Goal: Entertainment & Leisure: Consume media (video, audio)

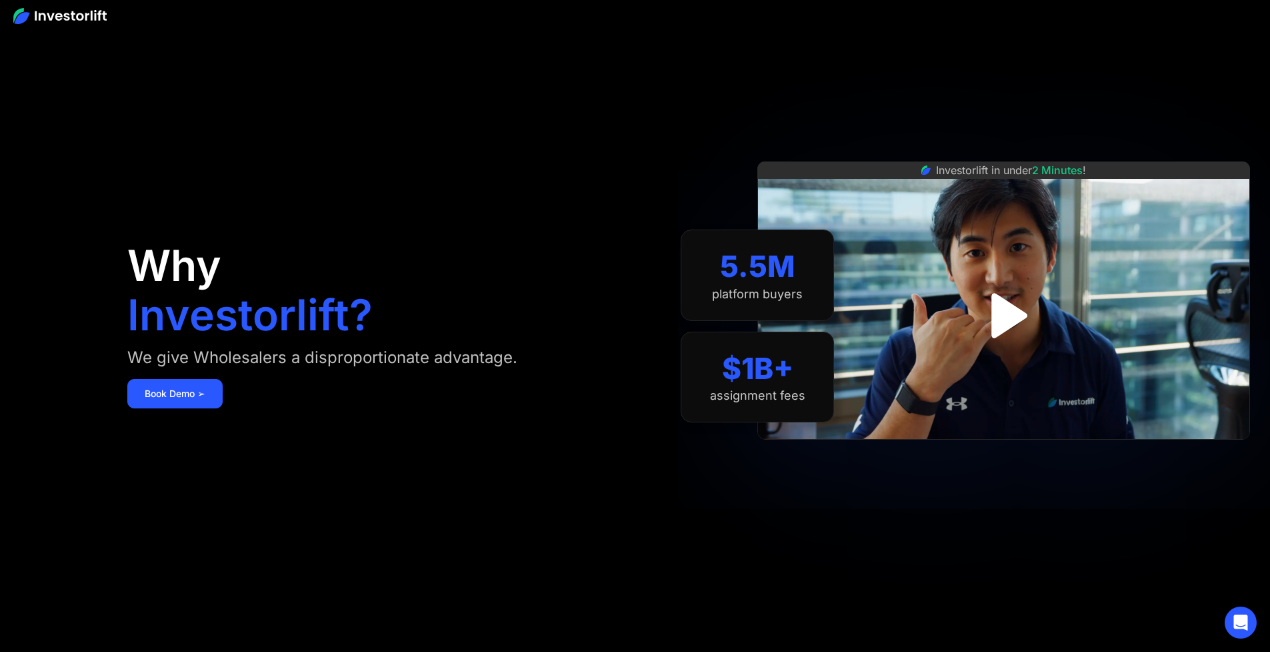
click at [1004, 333] on img "open lightbox" at bounding box center [1004, 314] width 81 height 81
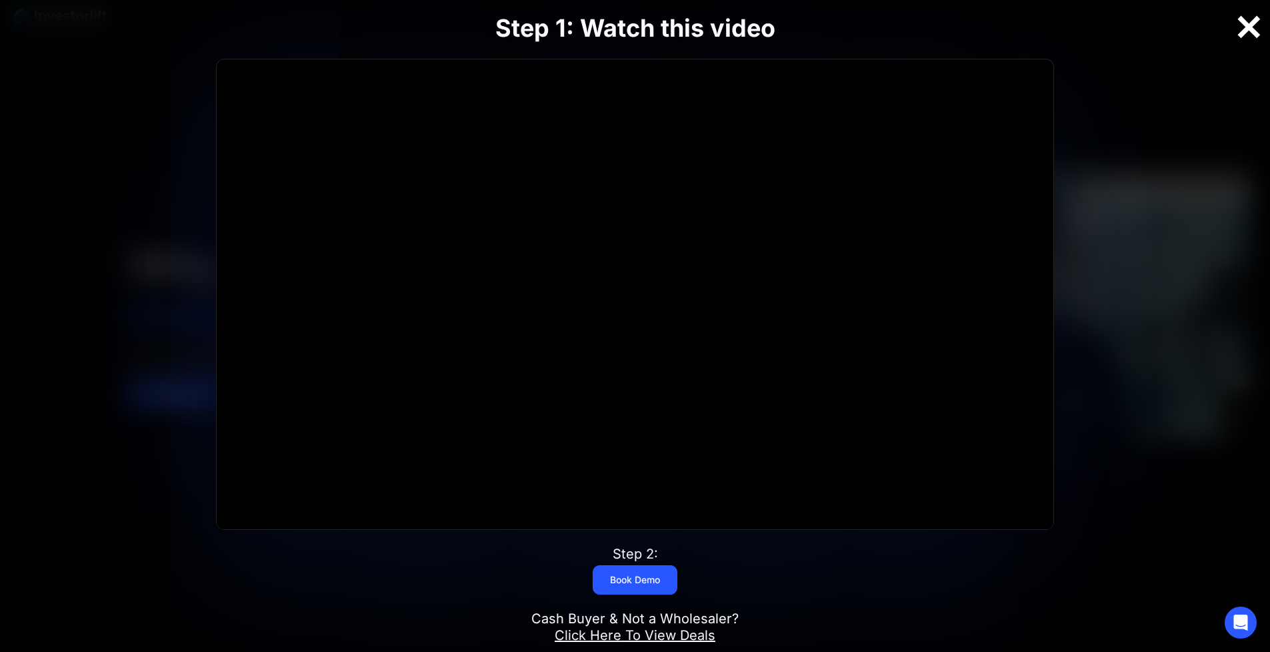
click at [1254, 37] on div at bounding box center [1249, 27] width 43 height 28
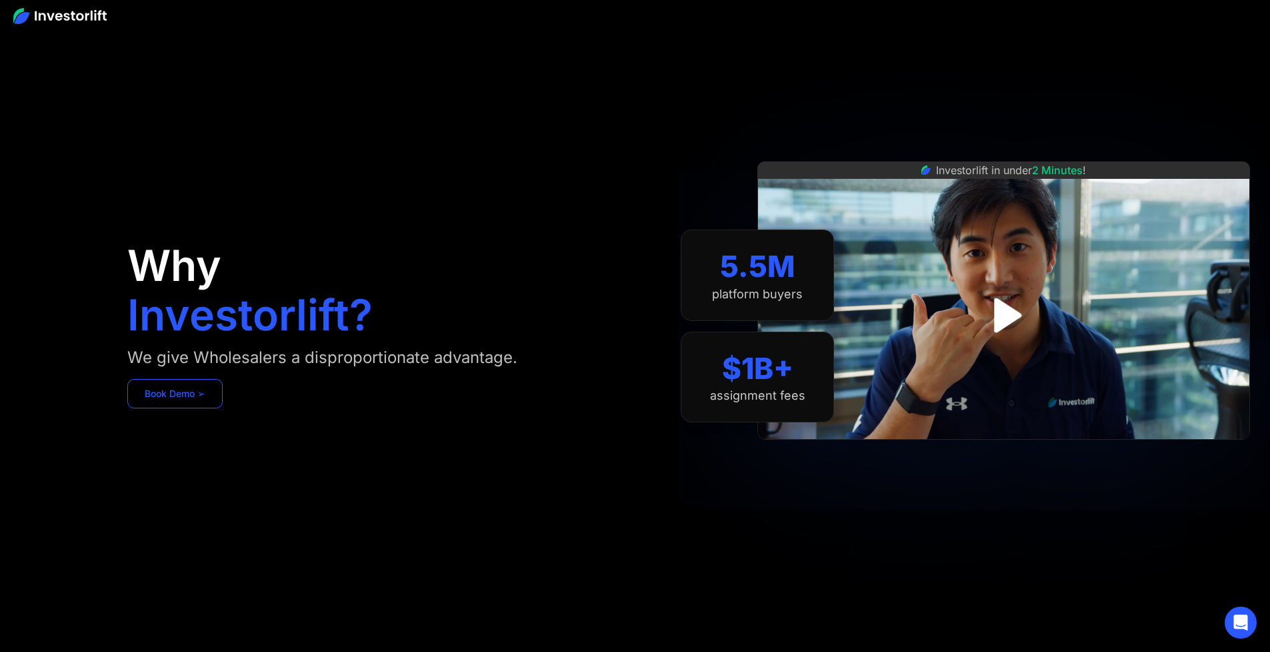
click at [202, 404] on link "Book Demo ➢" at bounding box center [174, 393] width 95 height 29
click at [955, 279] on img at bounding box center [1004, 299] width 493 height 277
click at [986, 327] on img "open lightbox" at bounding box center [1004, 315] width 60 height 60
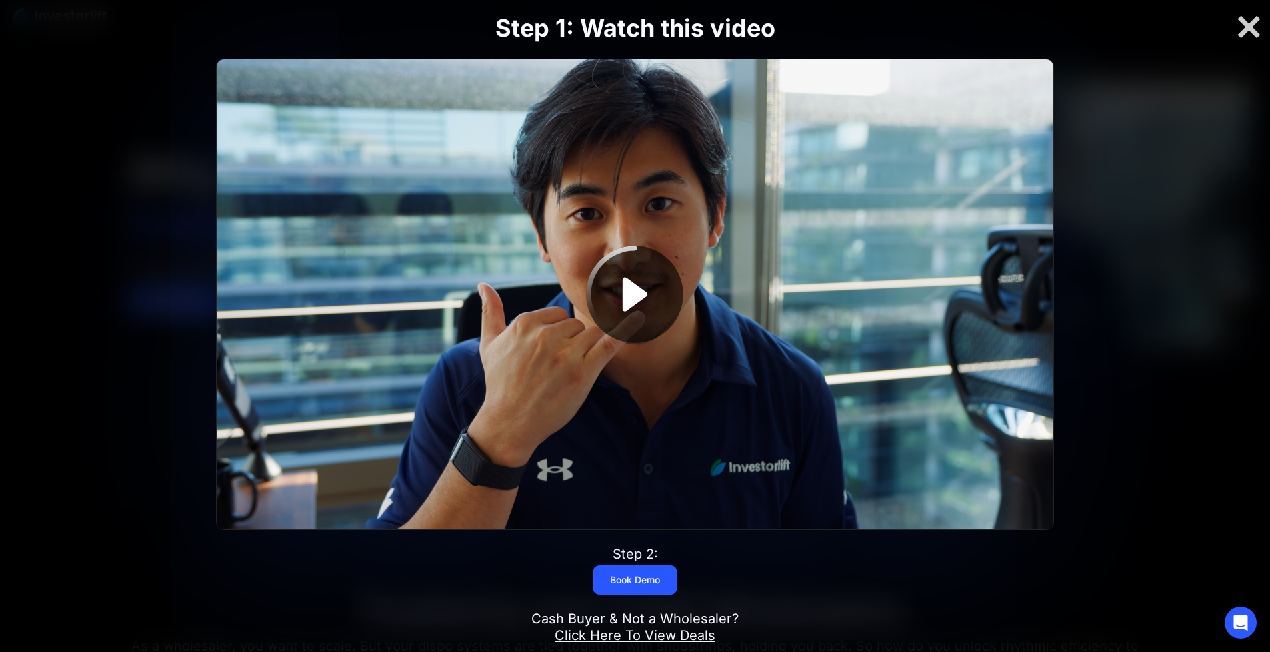
scroll to position [180, 0]
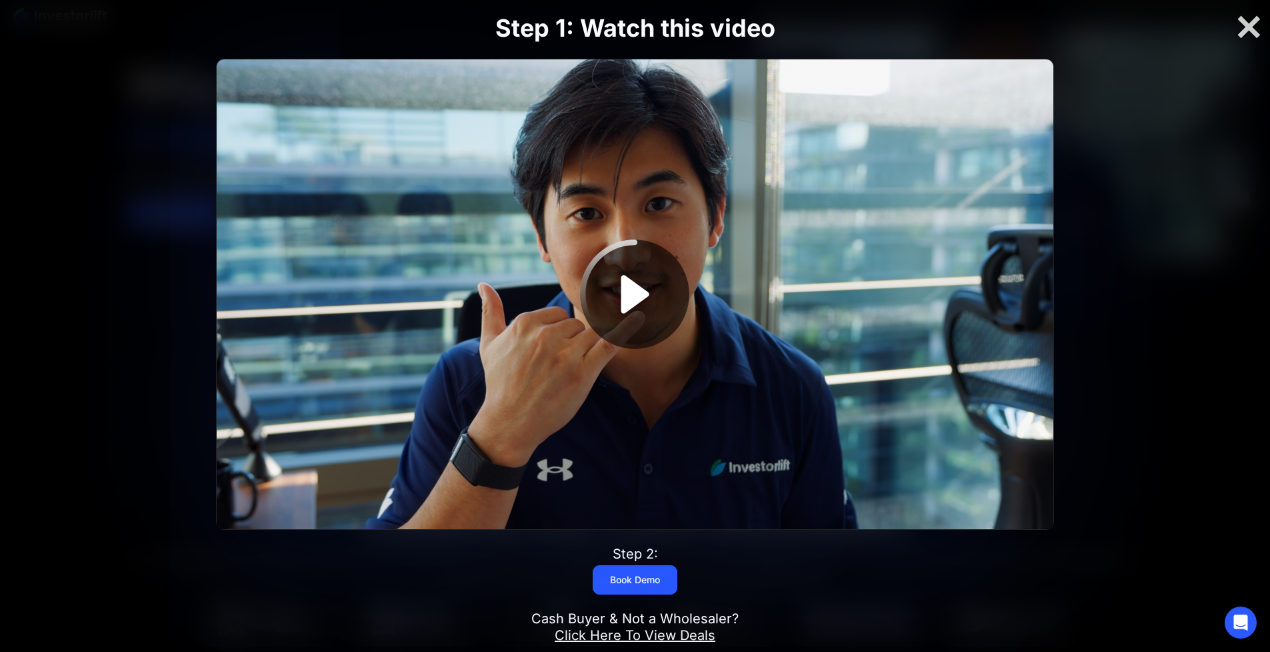
click at [632, 300] on icon "Play Video" at bounding box center [635, 294] width 109 height 109
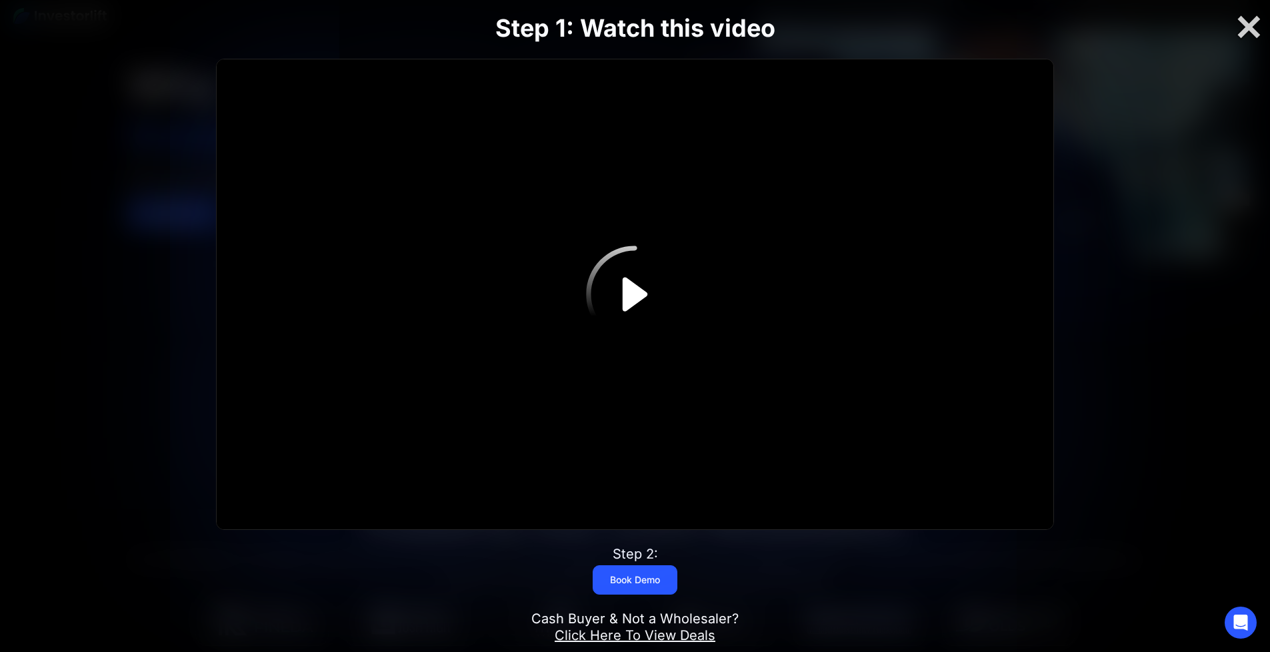
click at [629, 301] on icon "Play Video" at bounding box center [635, 294] width 97 height 97
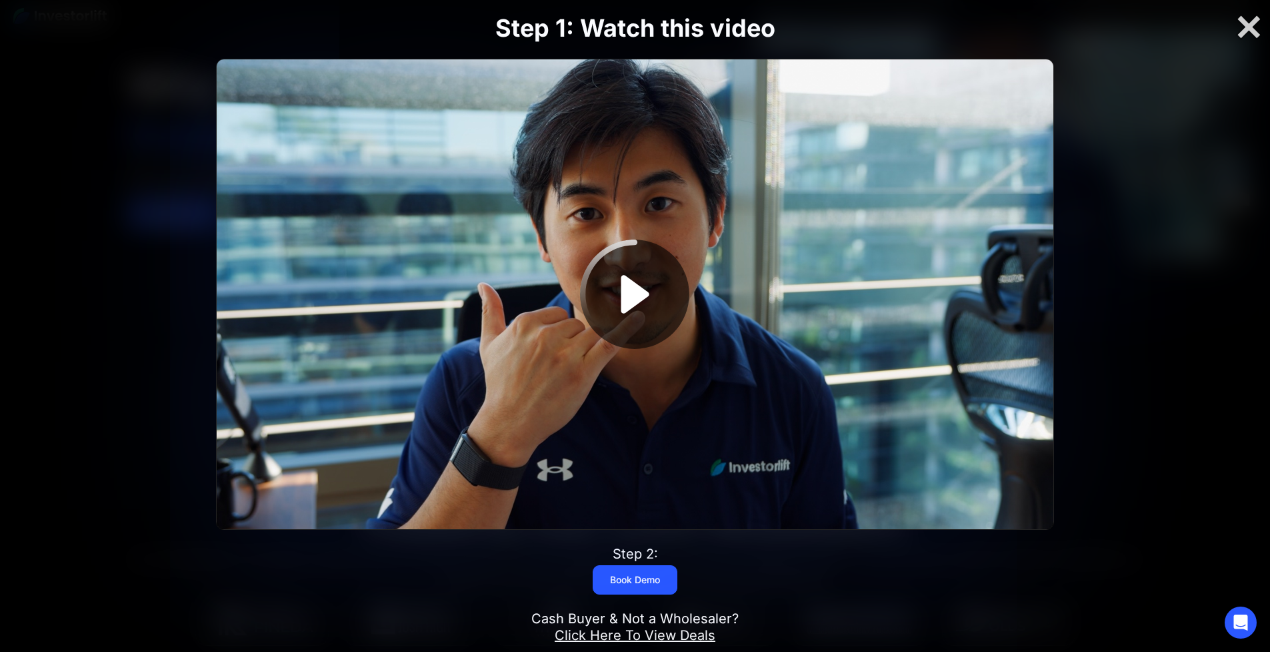
click at [621, 311] on icon "Play Video" at bounding box center [635, 294] width 109 height 109
